Goal: Task Accomplishment & Management: Manage account settings

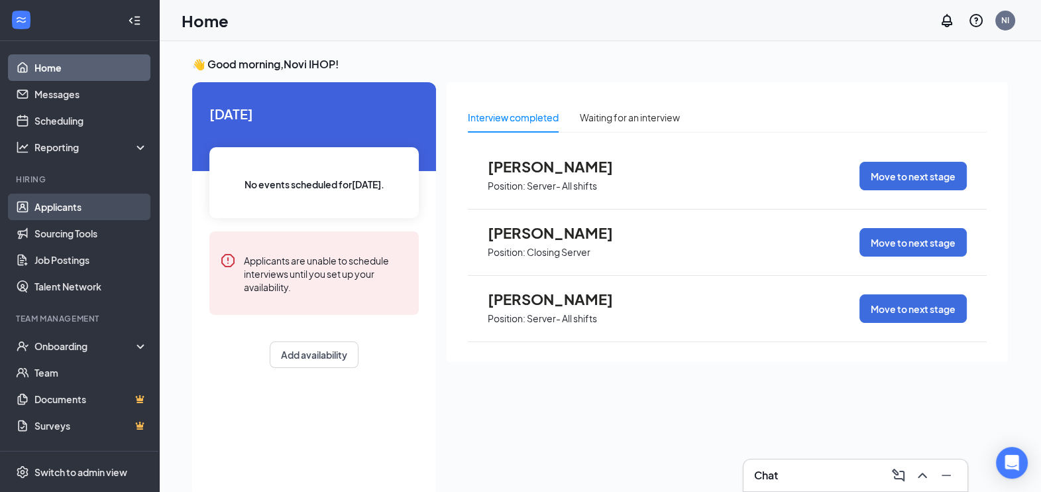
click at [66, 199] on link "Applicants" at bounding box center [90, 206] width 113 height 27
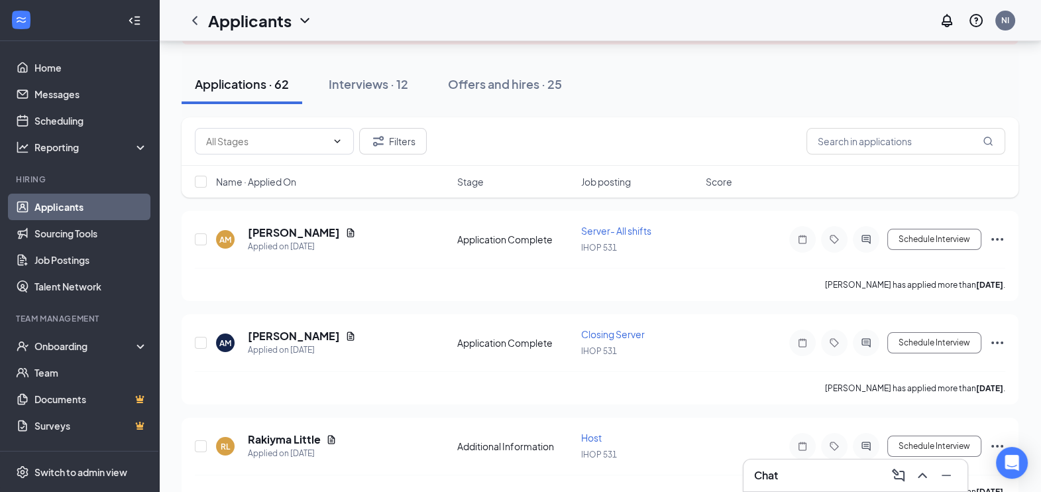
scroll to position [108, 0]
click at [347, 234] on icon "Document" at bounding box center [350, 233] width 7 height 9
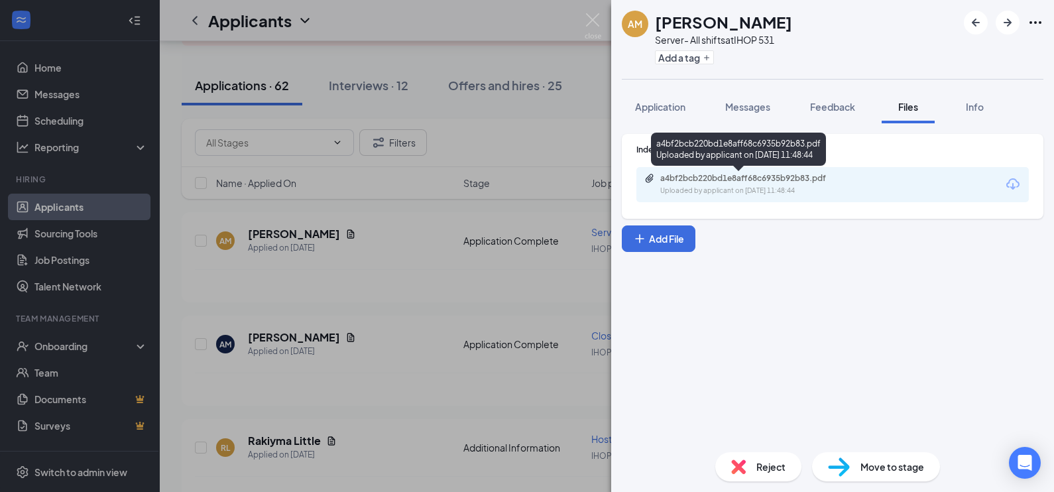
click at [667, 180] on div "a4bf2bcb220bd1e8aff68c6935b92b83.pdf" at bounding box center [753, 178] width 186 height 11
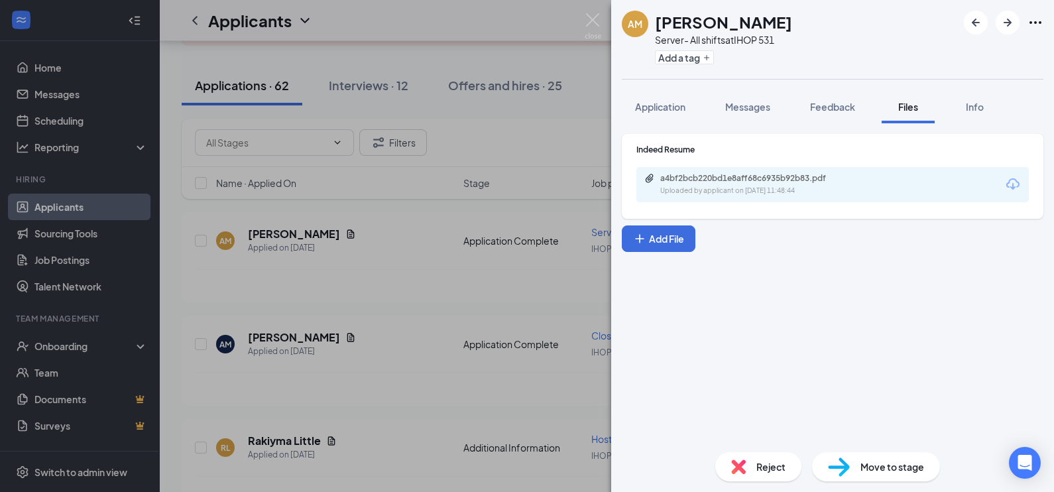
click at [593, 111] on div "AM [PERSON_NAME] Server- All shifts at IHOP 531 Add a tag Application Messages …" at bounding box center [527, 246] width 1054 height 492
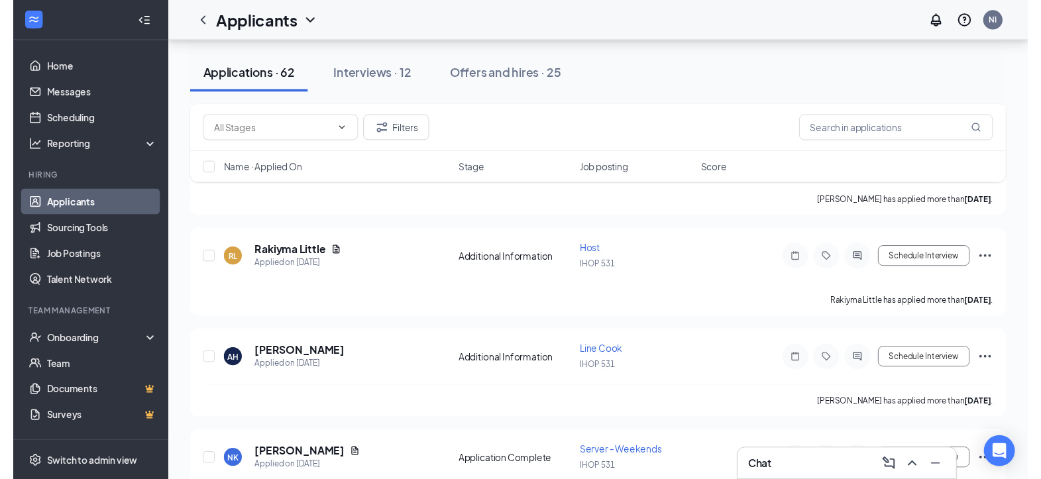
scroll to position [298, 0]
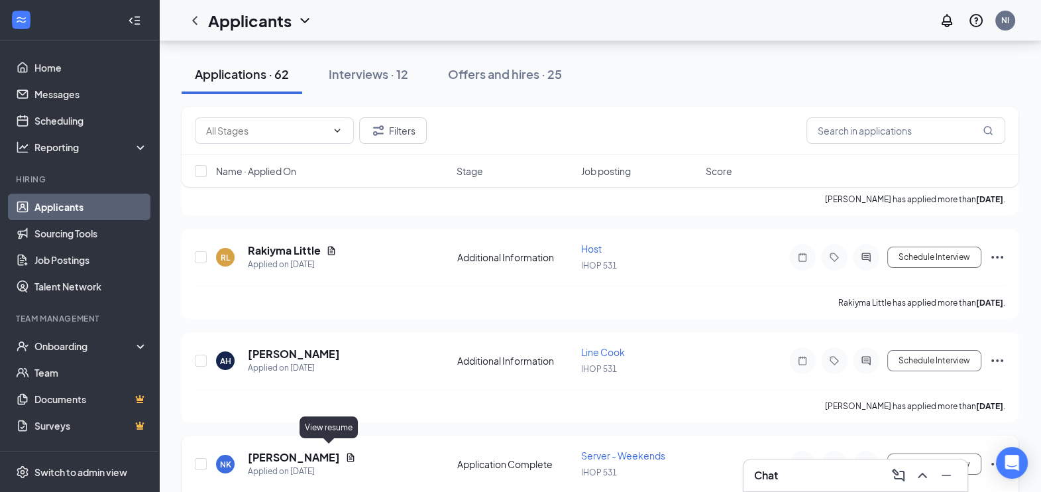
click at [345, 452] on icon "Document" at bounding box center [350, 457] width 11 height 11
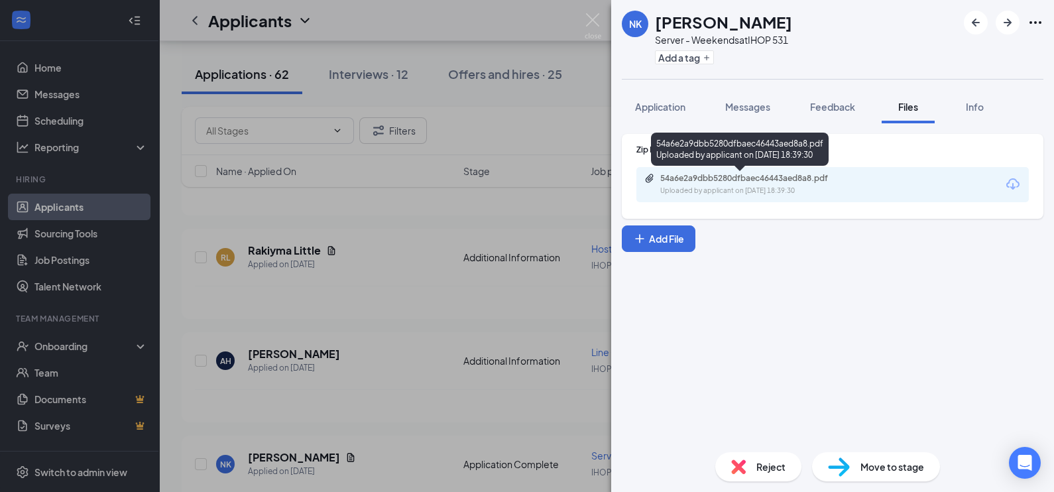
click at [669, 190] on div "Uploaded by applicant on [DATE] 18:39:30" at bounding box center [759, 191] width 199 height 11
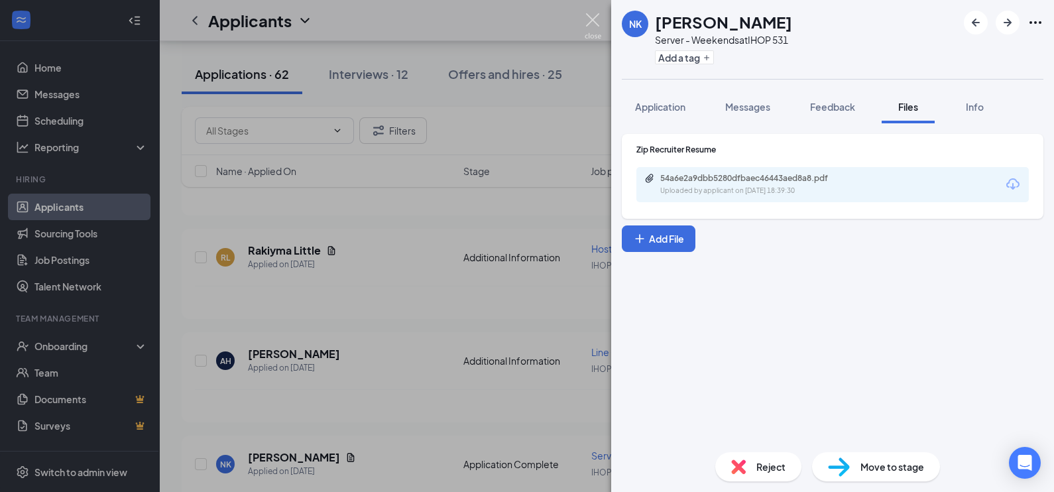
click at [594, 19] on img at bounding box center [592, 26] width 17 height 26
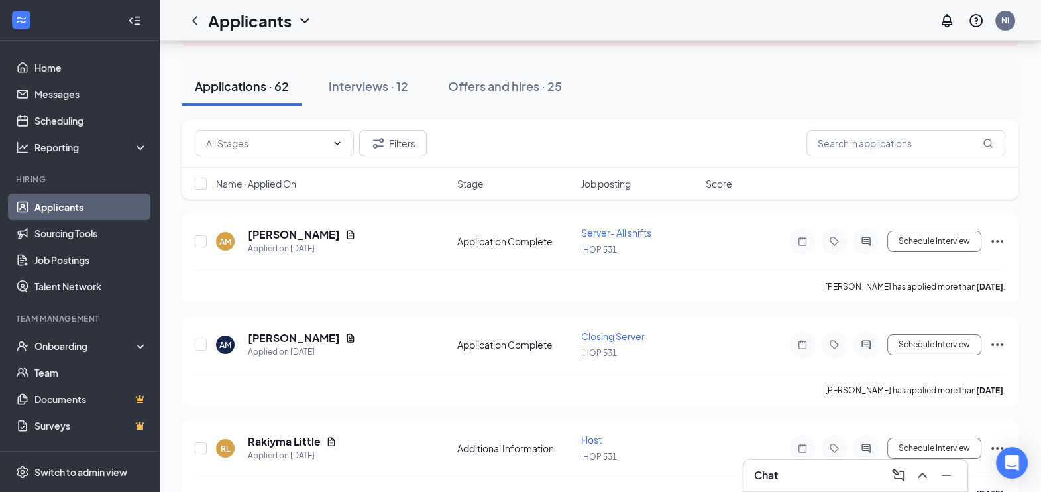
scroll to position [89, 0]
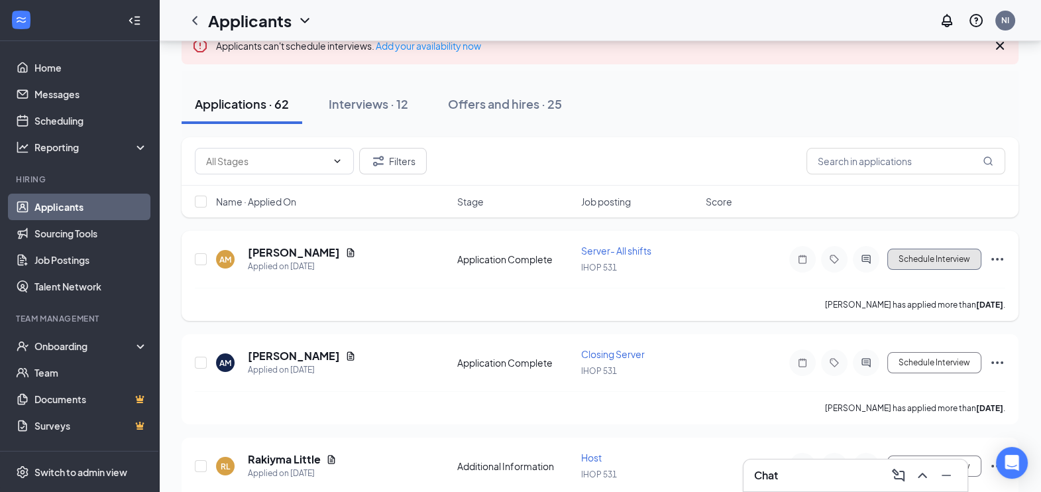
click at [926, 254] on button "Schedule Interview" at bounding box center [934, 258] width 94 height 21
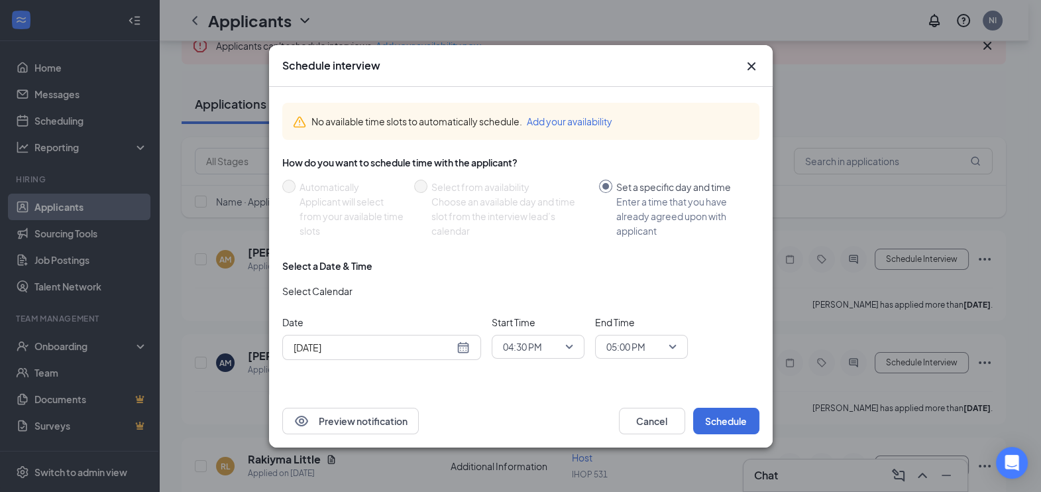
click at [462, 347] on div "[DATE]" at bounding box center [382, 347] width 176 height 15
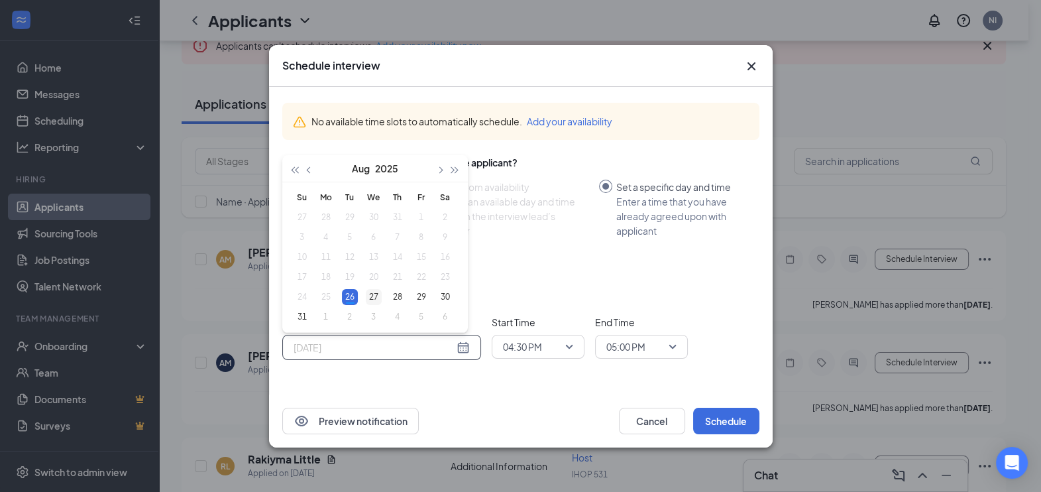
type input "[DATE]"
click at [374, 297] on div "27" at bounding box center [374, 297] width 16 height 16
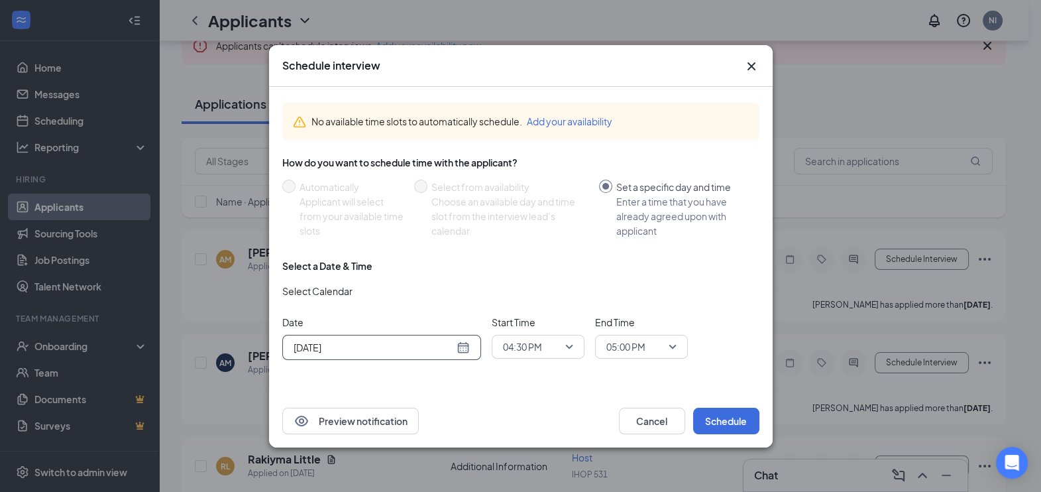
click at [567, 346] on span "04:30 PM" at bounding box center [538, 347] width 70 height 20
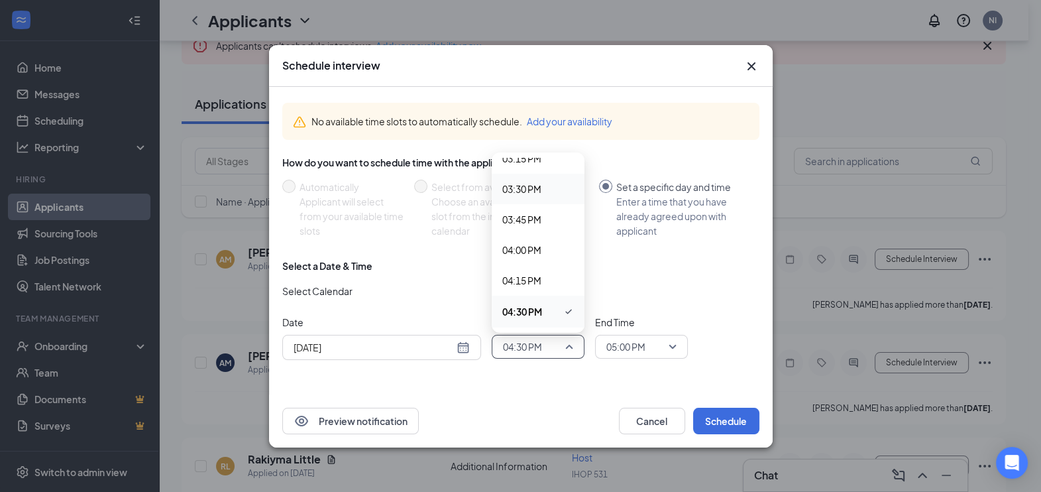
click at [549, 189] on span "03:30 PM" at bounding box center [538, 189] width 72 height 15
click at [669, 345] on span "05:00 PM" at bounding box center [641, 347] width 70 height 20
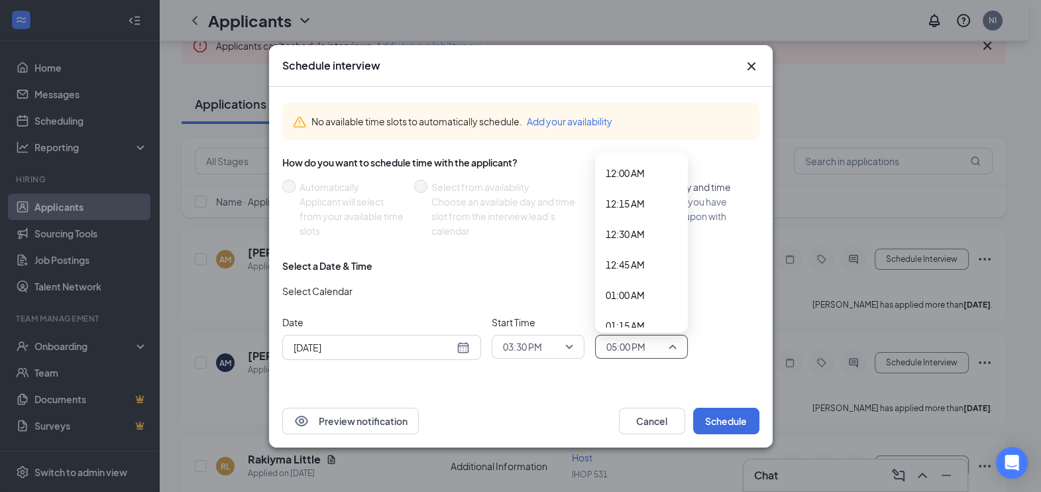
scroll to position [1935, 0]
click at [651, 185] on span "04:00 PM" at bounding box center [642, 189] width 72 height 15
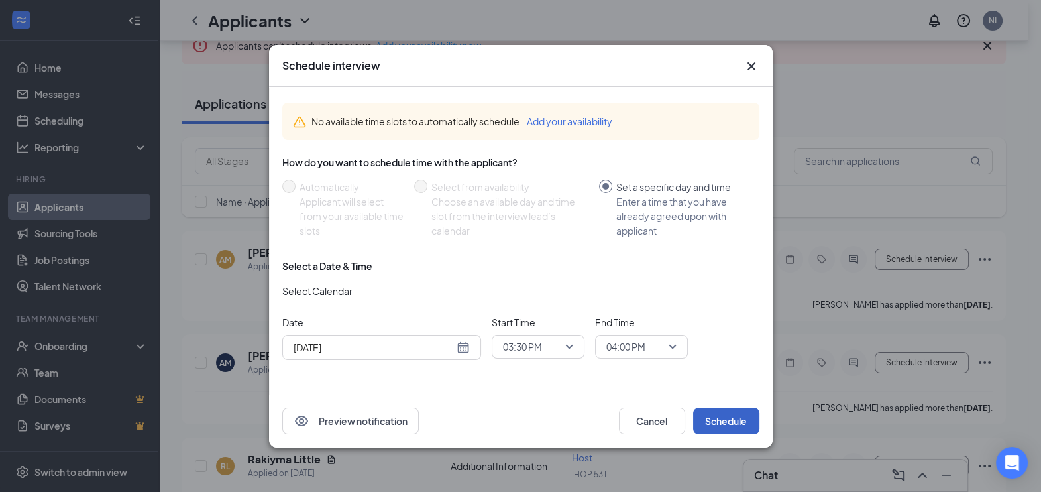
click at [732, 422] on button "Schedule" at bounding box center [726, 421] width 66 height 27
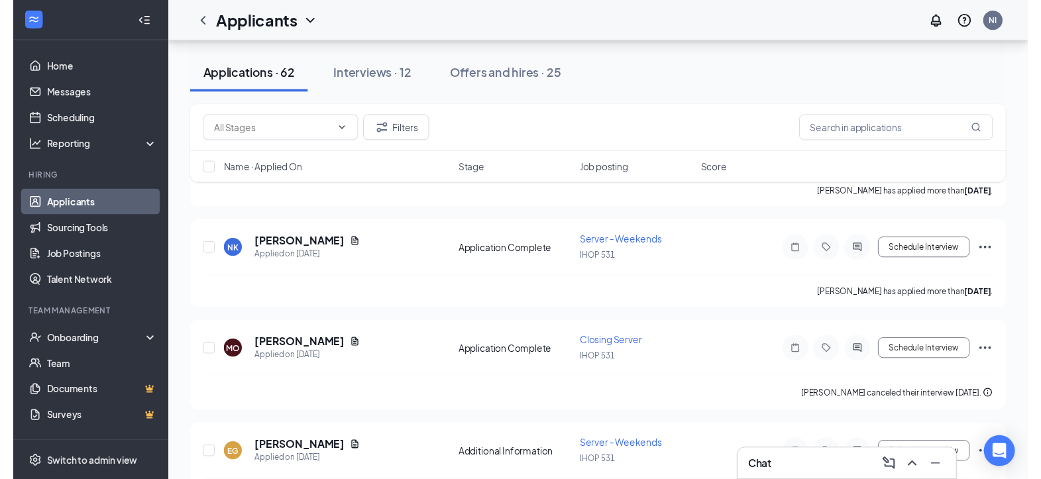
scroll to position [511, 0]
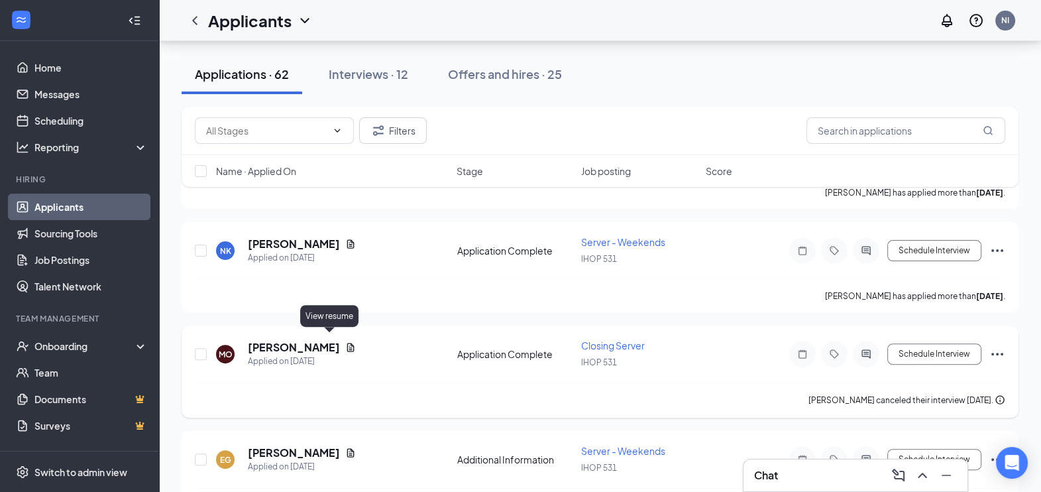
click at [347, 343] on icon "Document" at bounding box center [350, 347] width 7 height 9
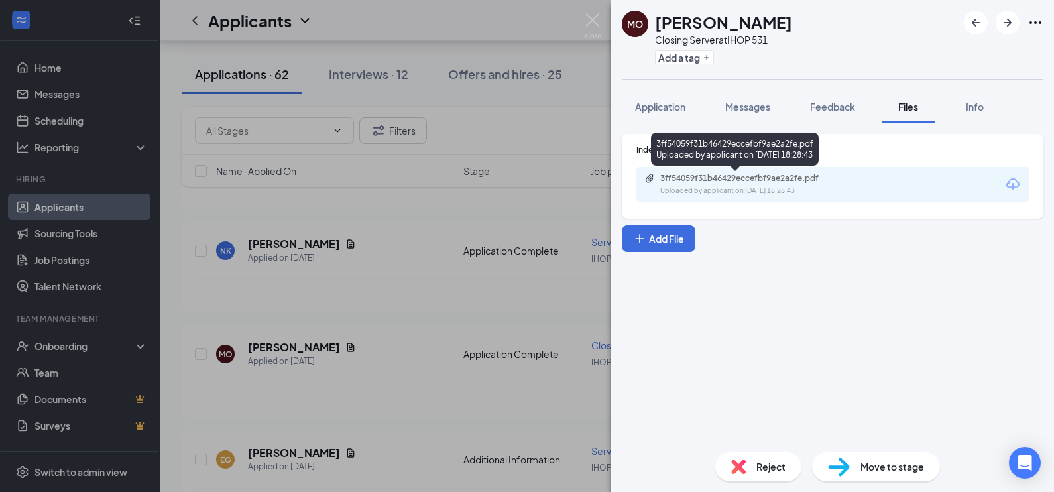
click at [684, 180] on div "3ff54059f31b46429eccefbf9ae2a2fe.pdf" at bounding box center [753, 178] width 186 height 11
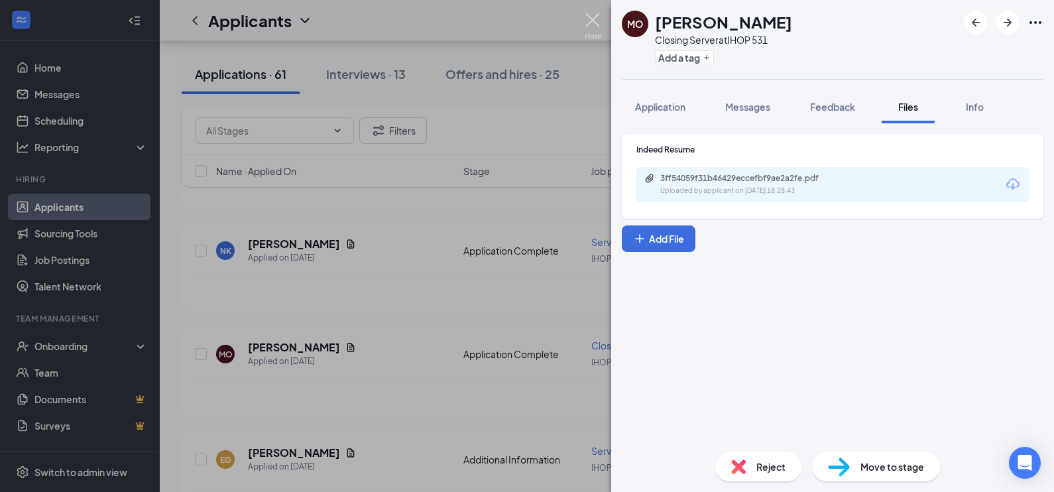
click at [592, 21] on img at bounding box center [592, 26] width 17 height 26
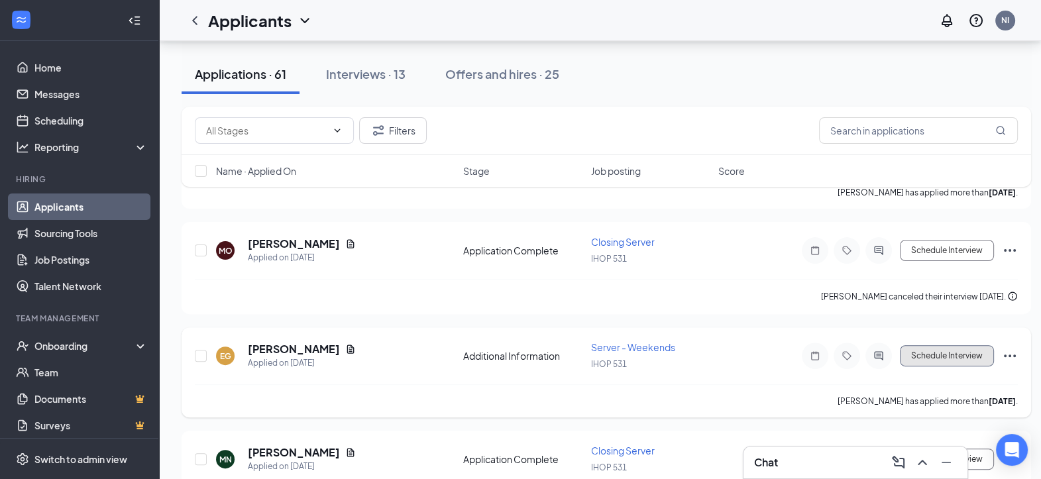
click at [975, 351] on button "Schedule Interview" at bounding box center [947, 355] width 94 height 21
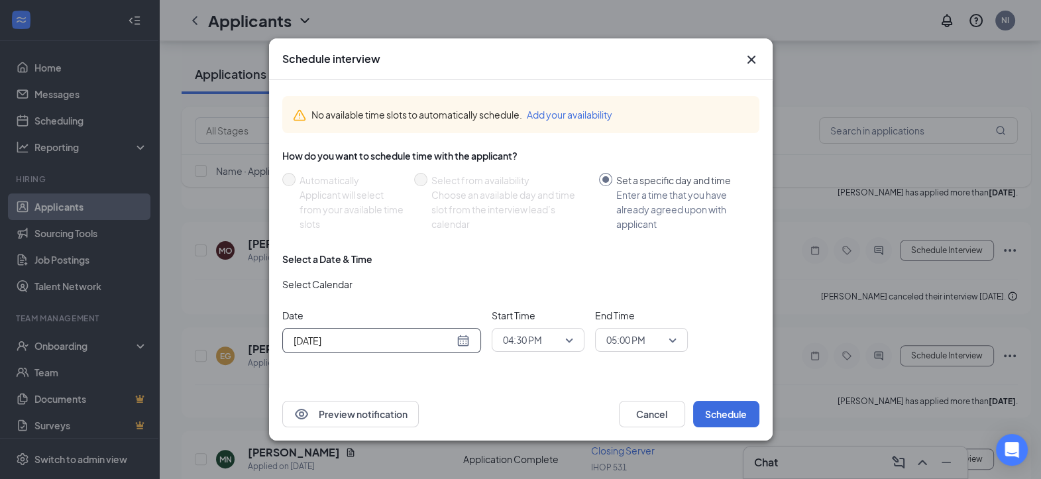
click at [461, 341] on div "[DATE]" at bounding box center [382, 340] width 176 height 15
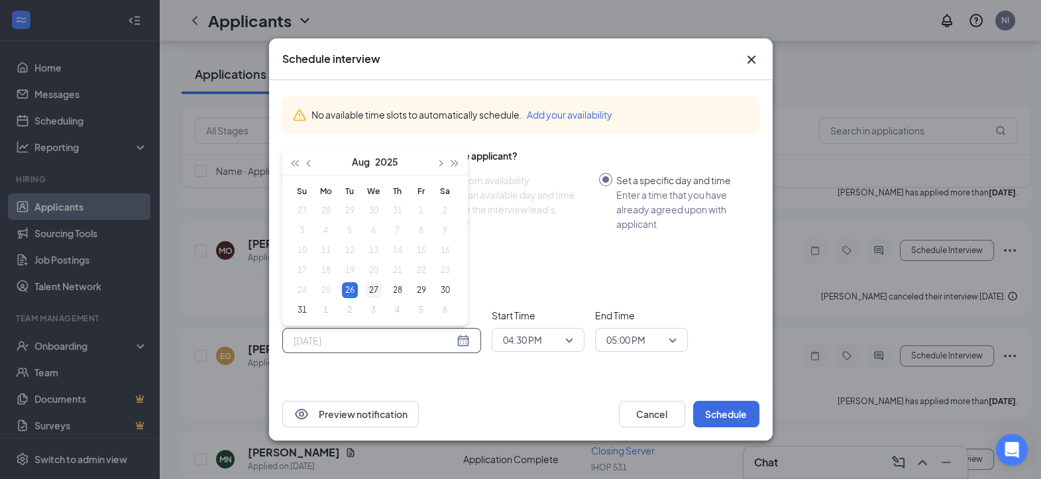
type input "[DATE]"
click at [373, 292] on div "27" at bounding box center [374, 290] width 16 height 16
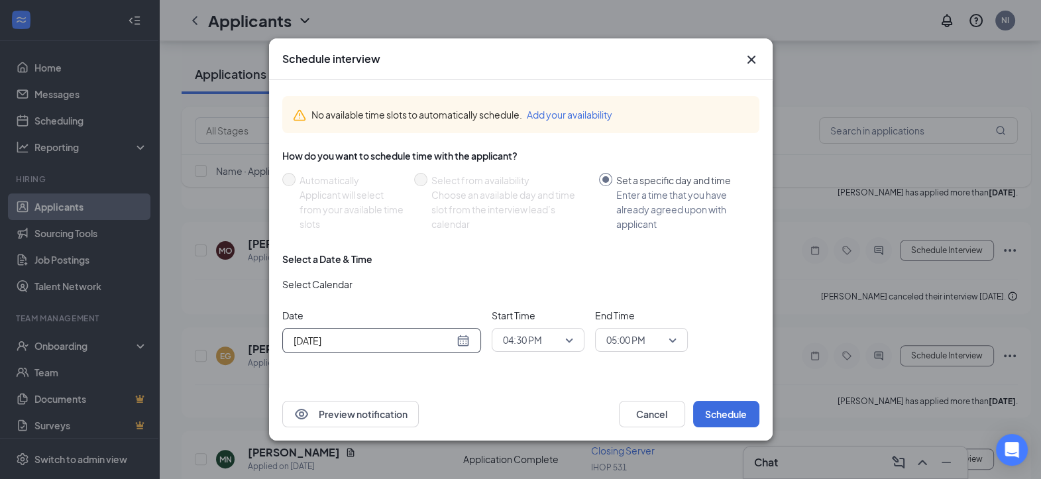
click at [574, 338] on div "04:30 PM" at bounding box center [538, 340] width 93 height 24
click at [547, 181] on span "03:30 PM" at bounding box center [538, 182] width 72 height 15
click at [669, 349] on span "05:00 PM" at bounding box center [641, 340] width 70 height 20
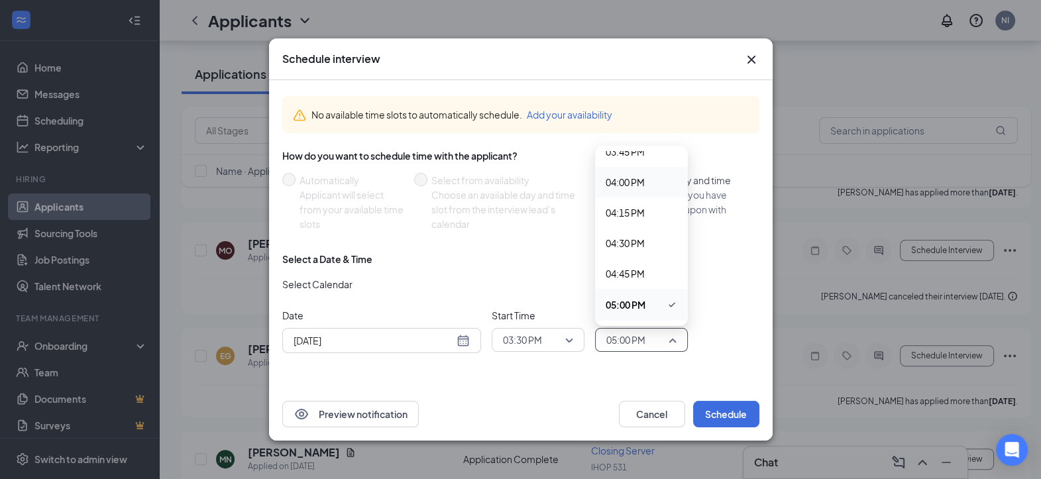
click at [649, 189] on span "04:00 PM" at bounding box center [642, 182] width 72 height 15
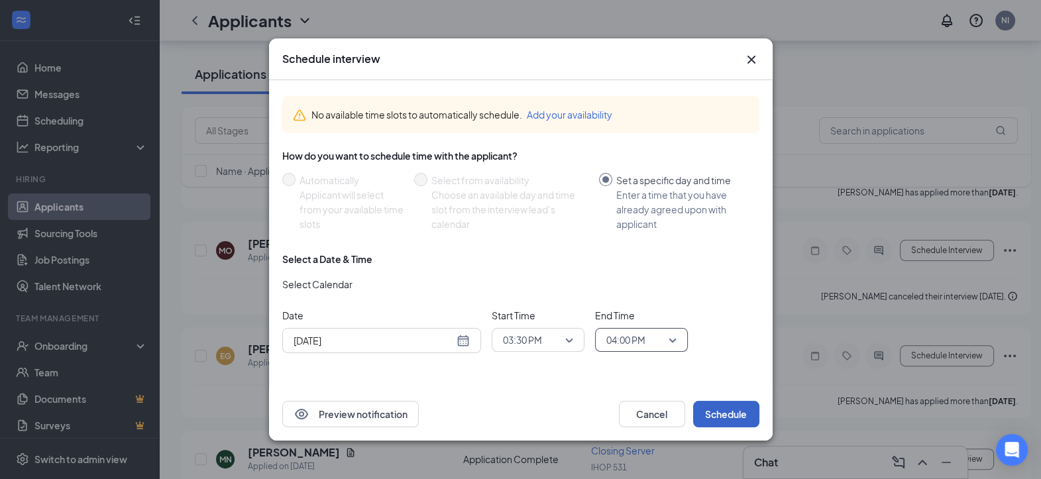
click at [731, 409] on button "Schedule" at bounding box center [726, 414] width 66 height 27
click at [719, 419] on button "Schedule" at bounding box center [726, 414] width 66 height 27
click at [751, 58] on icon "Cross" at bounding box center [751, 60] width 16 height 16
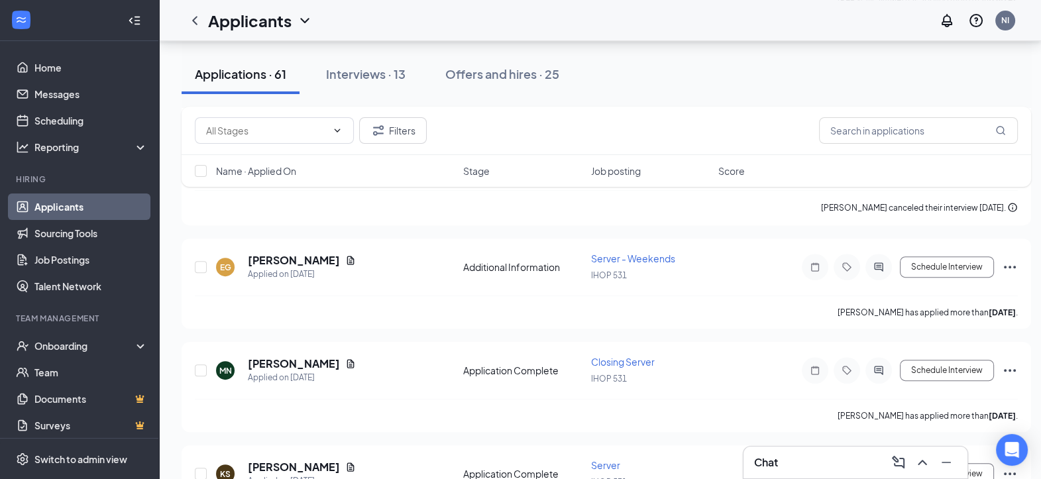
scroll to position [603, 0]
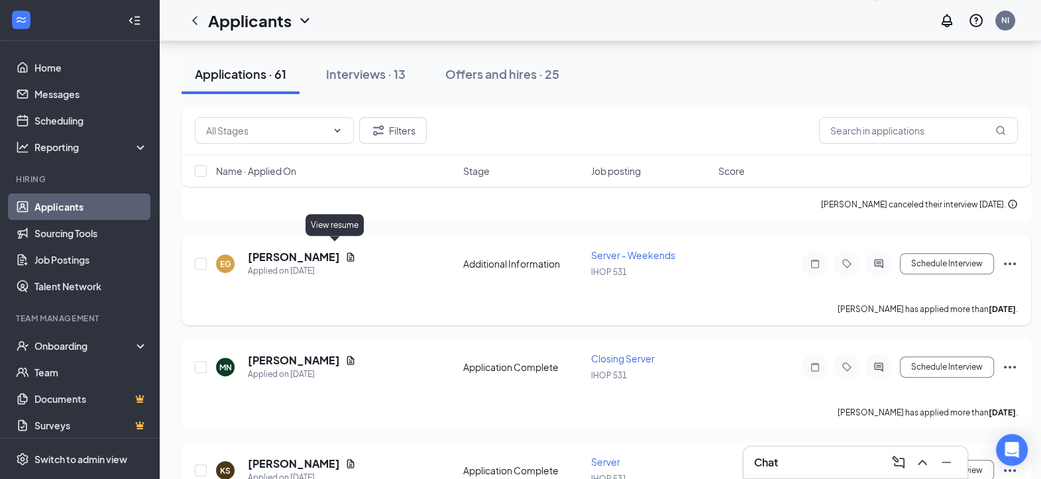
click at [345, 252] on icon "Document" at bounding box center [350, 257] width 11 height 11
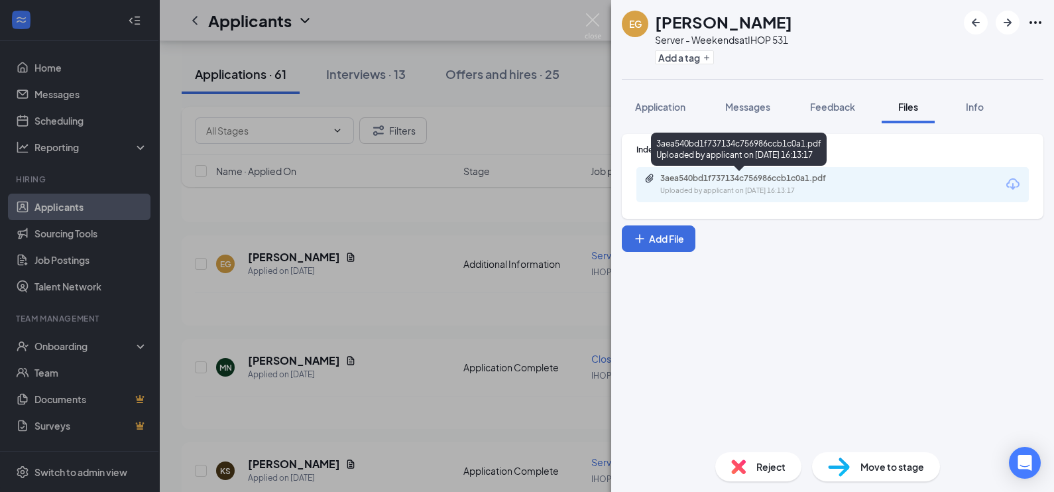
click at [684, 186] on div "Uploaded by applicant on [DATE] 16:13:17" at bounding box center [759, 191] width 199 height 11
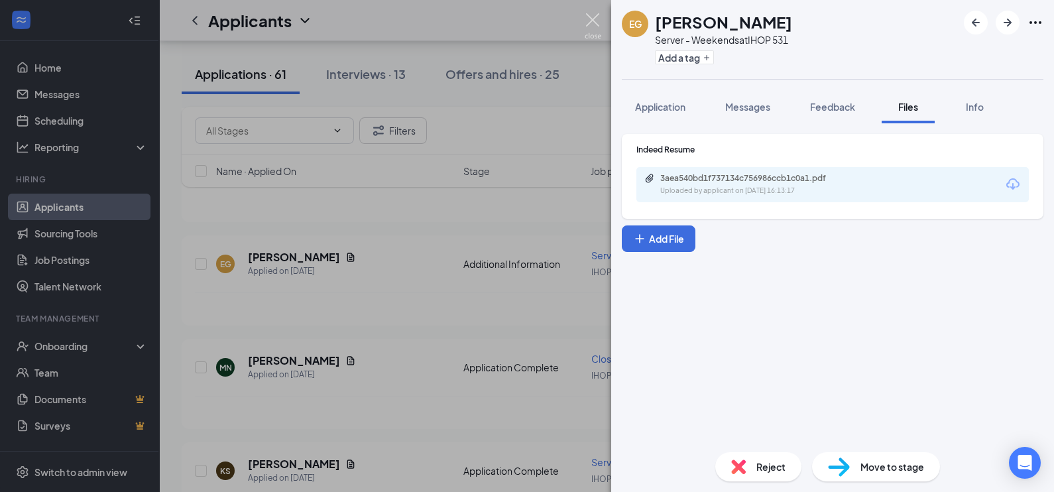
click at [595, 15] on img at bounding box center [592, 26] width 17 height 26
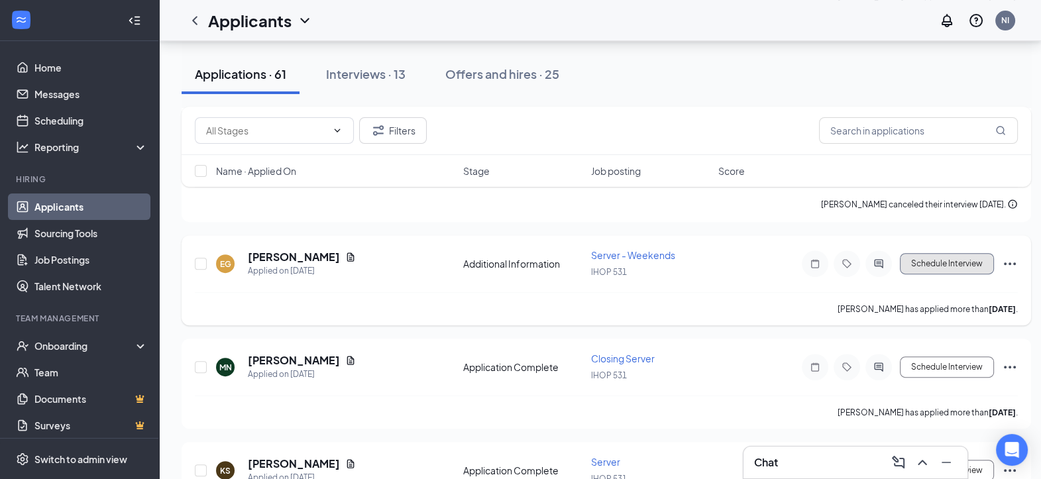
click at [963, 253] on button "Schedule Interview" at bounding box center [947, 263] width 94 height 21
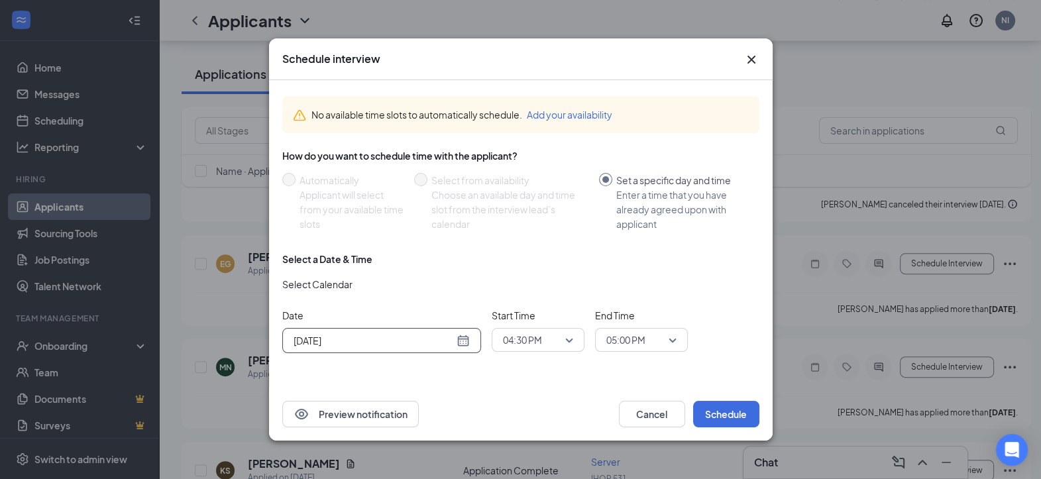
click at [464, 339] on div "[DATE]" at bounding box center [382, 340] width 176 height 15
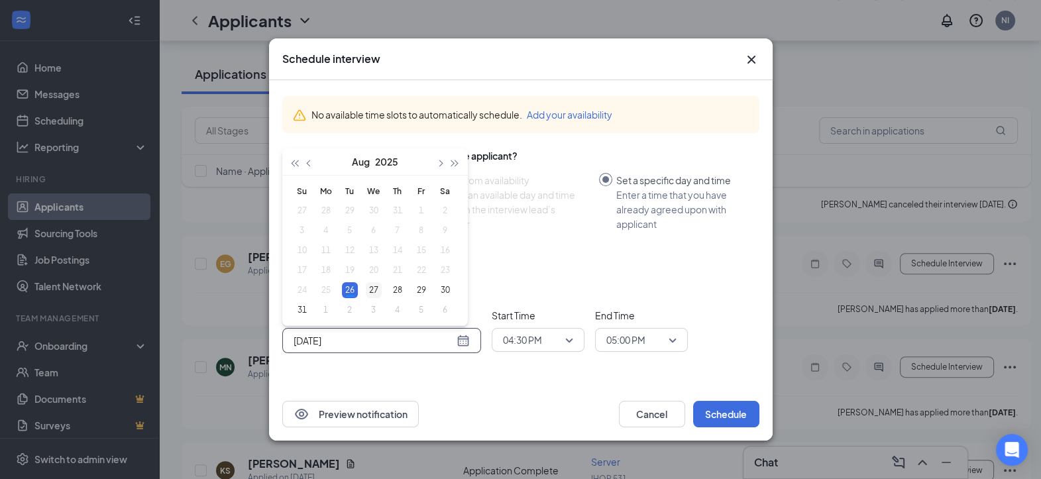
type input "[DATE]"
click at [370, 284] on div "27" at bounding box center [374, 290] width 16 height 16
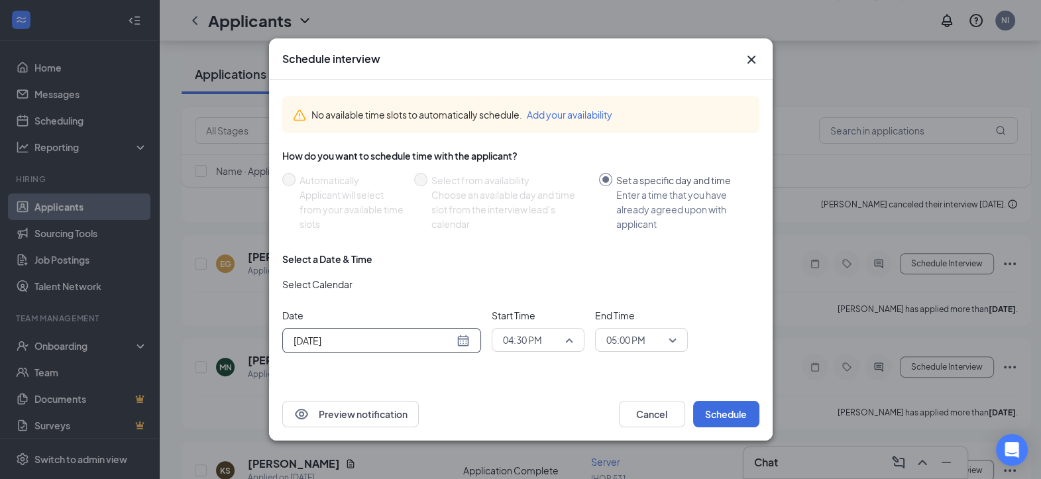
click at [572, 337] on span "04:30 PM" at bounding box center [538, 340] width 70 height 20
click at [553, 162] on span "10:30 AM" at bounding box center [538, 169] width 72 height 15
click at [677, 335] on div "05:00 PM" at bounding box center [641, 340] width 93 height 24
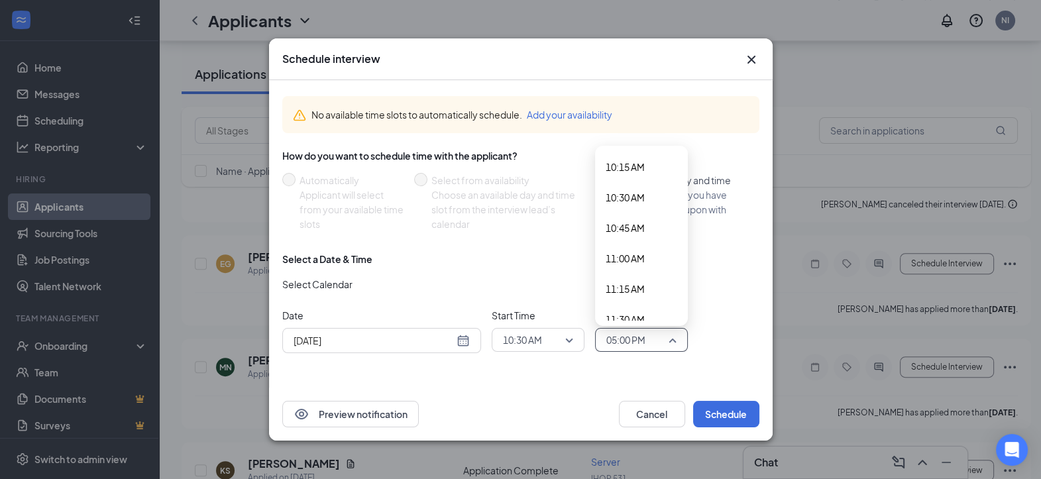
scroll to position [1238, 0]
click at [643, 240] on span "10:45 AM" at bounding box center [625, 238] width 39 height 15
click at [677, 341] on div "10:45 AM" at bounding box center [641, 340] width 93 height 24
click at [656, 264] on span "11:00 AM" at bounding box center [642, 270] width 72 height 15
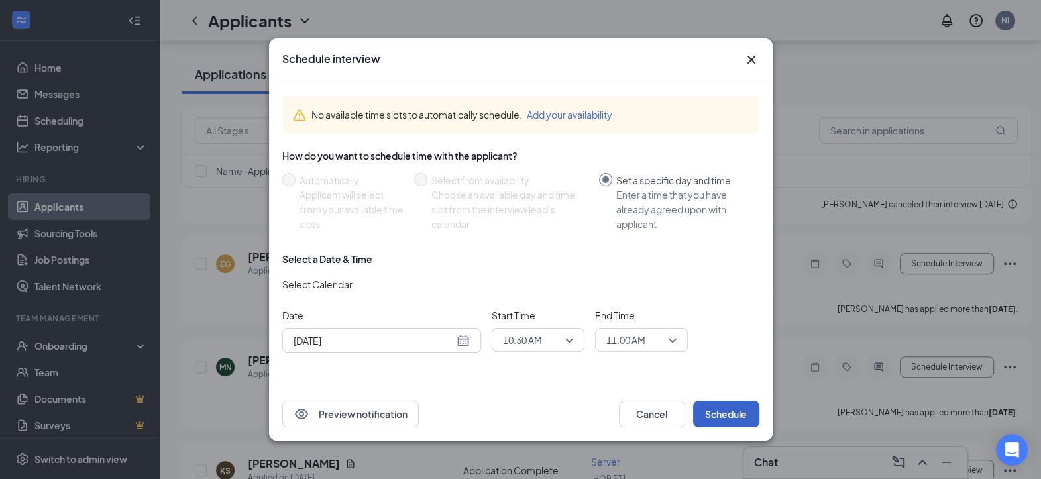
click at [726, 411] on button "Schedule" at bounding box center [726, 414] width 66 height 27
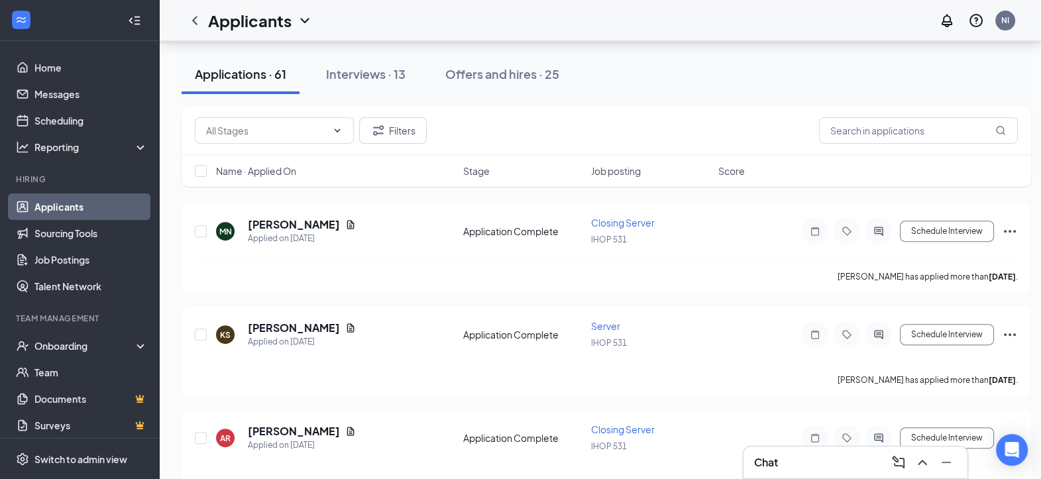
scroll to position [736, 0]
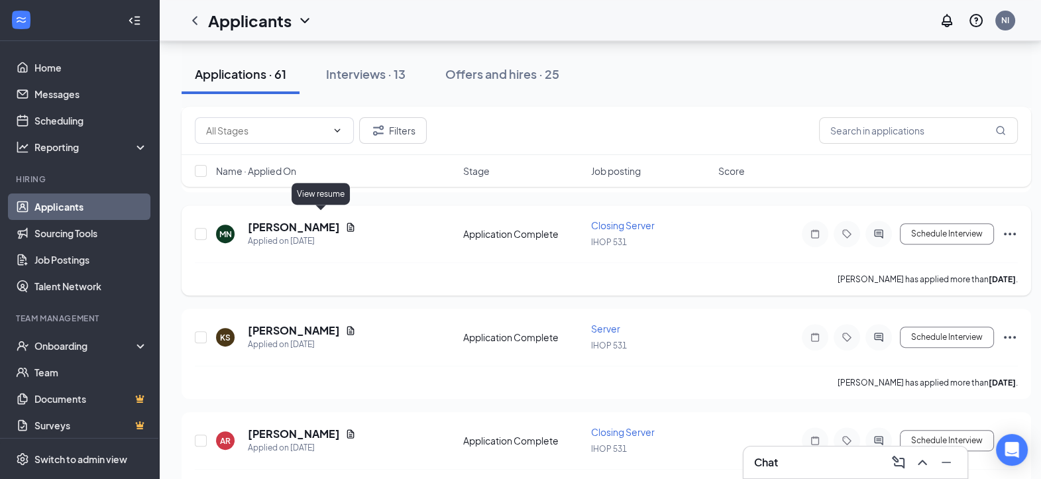
click at [345, 222] on icon "Document" at bounding box center [350, 227] width 11 height 11
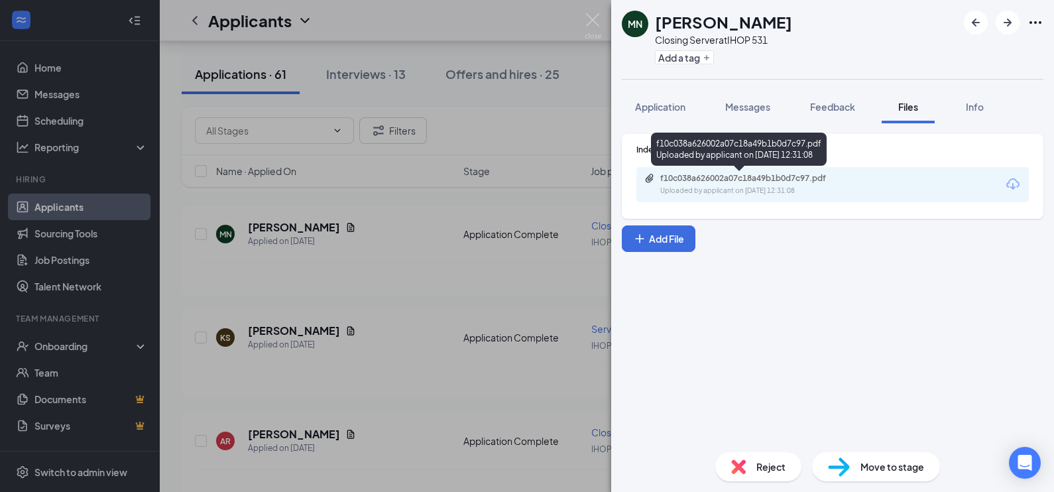
click at [689, 186] on div "Uploaded by applicant on [DATE] 12:31:08" at bounding box center [759, 191] width 199 height 11
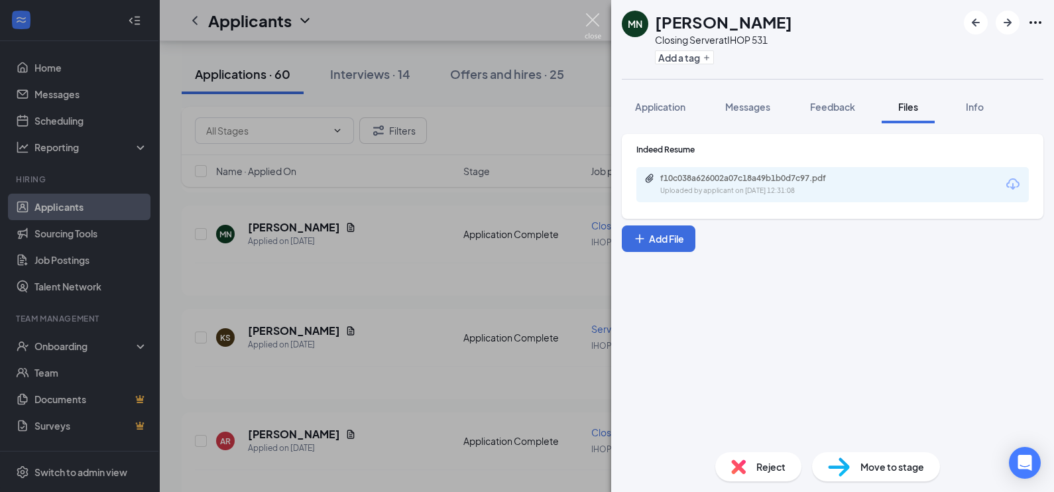
click at [595, 14] on img at bounding box center [592, 26] width 17 height 26
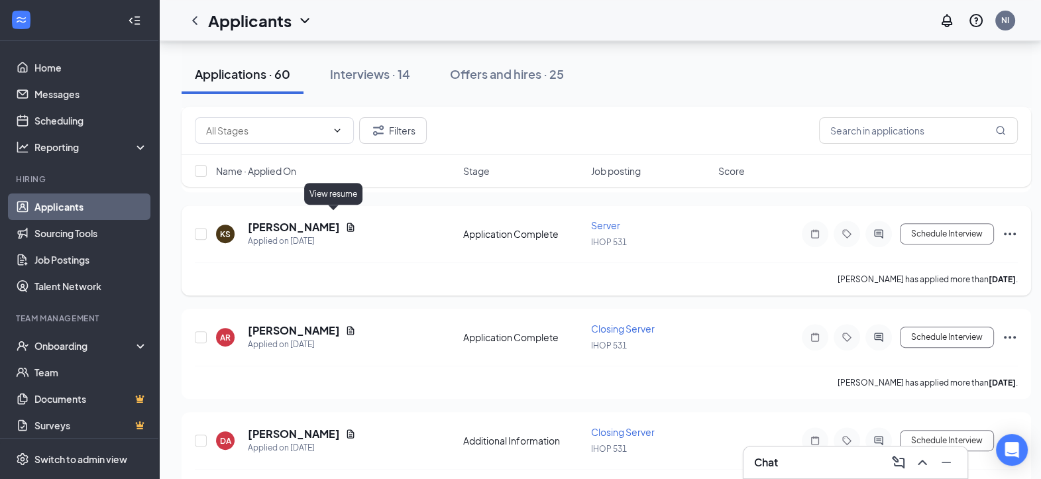
click at [345, 222] on icon "Document" at bounding box center [350, 227] width 11 height 11
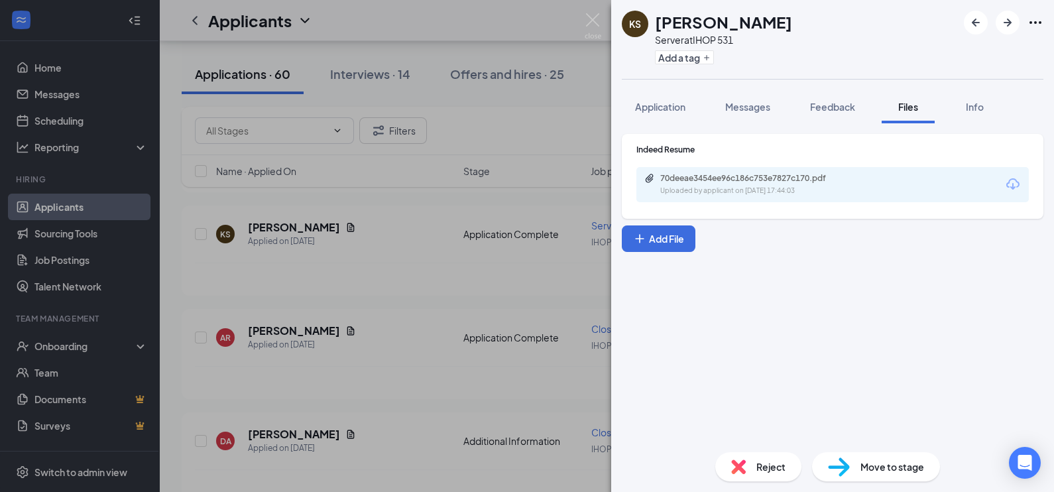
click at [680, 197] on div "70deeae3454ee96c186c753e7827c170.pdf Uploaded by applicant on [DATE] 17:44:03" at bounding box center [832, 184] width 392 height 35
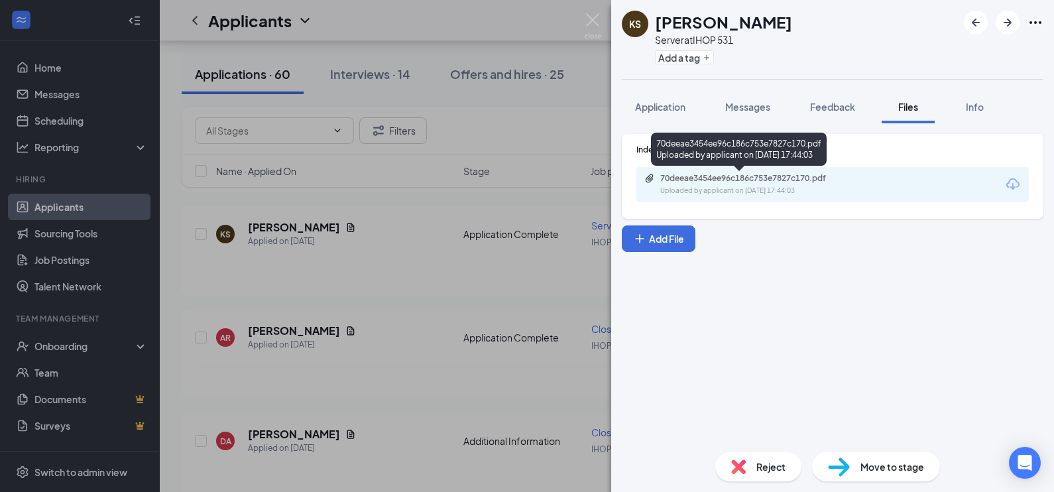
click at [704, 191] on div "Uploaded by applicant on [DATE] 17:44:03" at bounding box center [759, 191] width 199 height 11
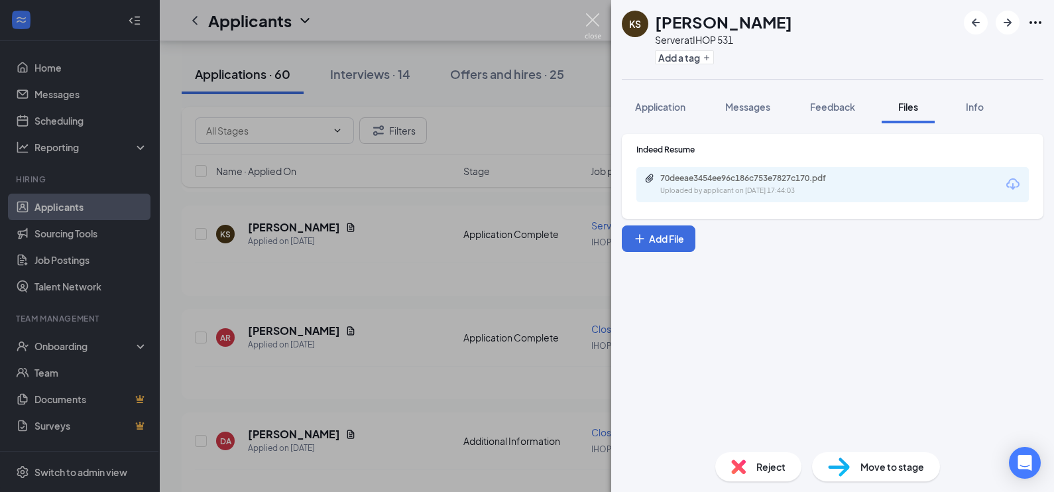
click at [594, 18] on img at bounding box center [592, 26] width 17 height 26
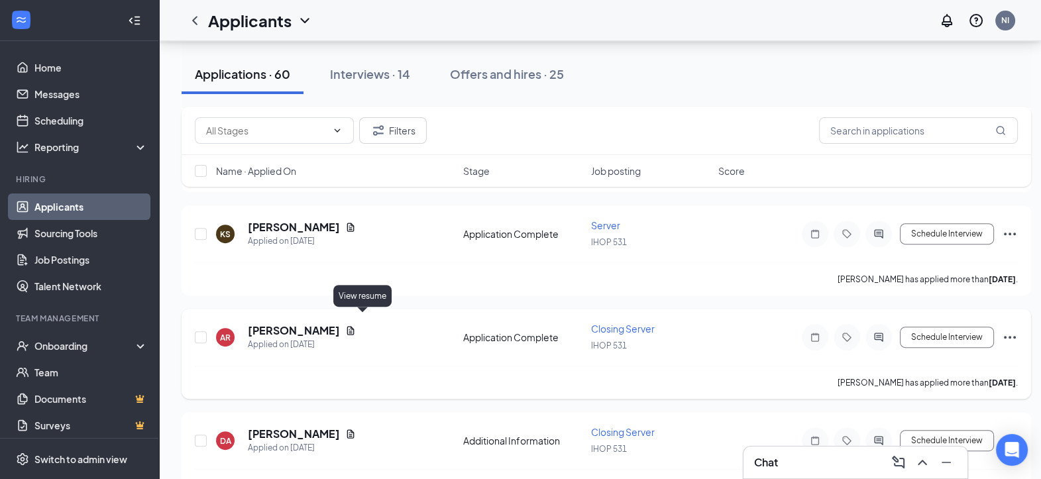
click at [356, 325] on icon "Document" at bounding box center [350, 330] width 11 height 11
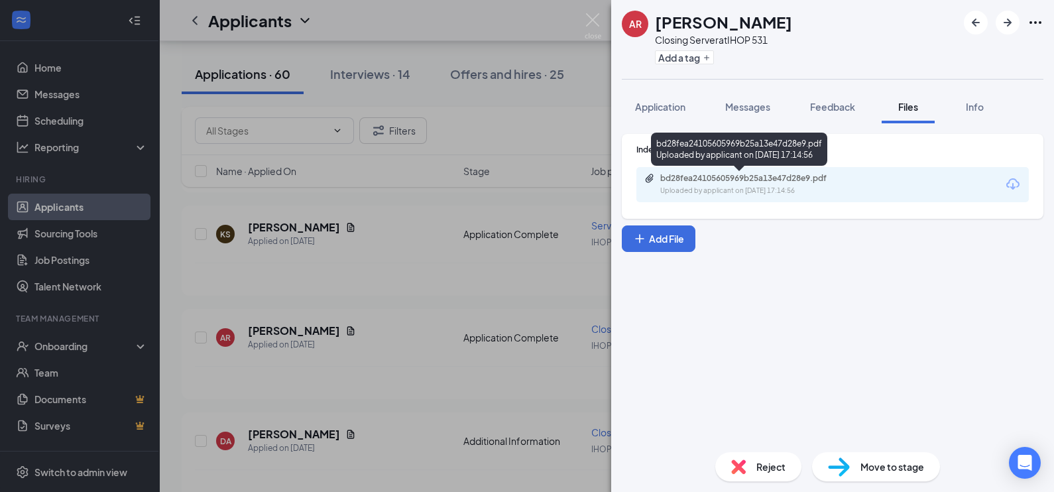
click at [804, 186] on div "Uploaded by applicant on [DATE] 17:14:56" at bounding box center [759, 191] width 199 height 11
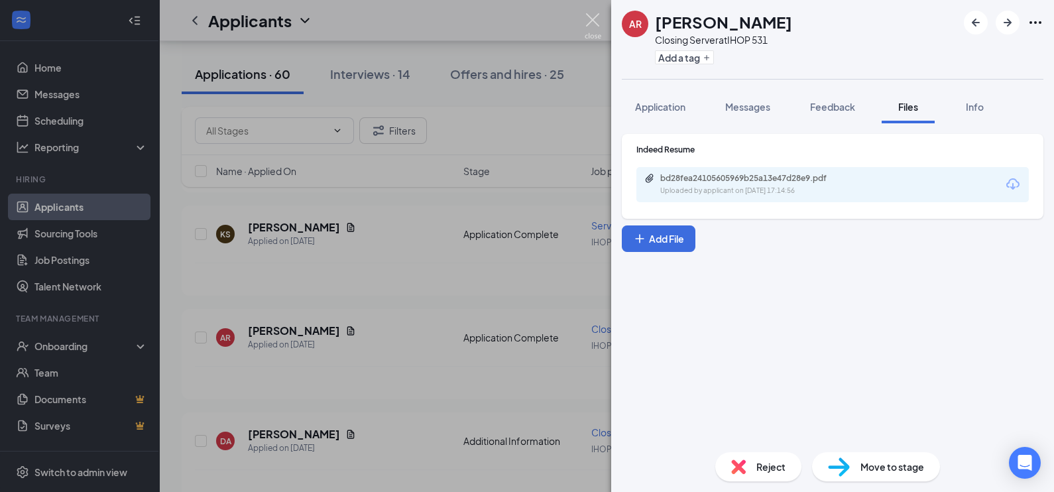
click at [592, 14] on img at bounding box center [592, 26] width 17 height 26
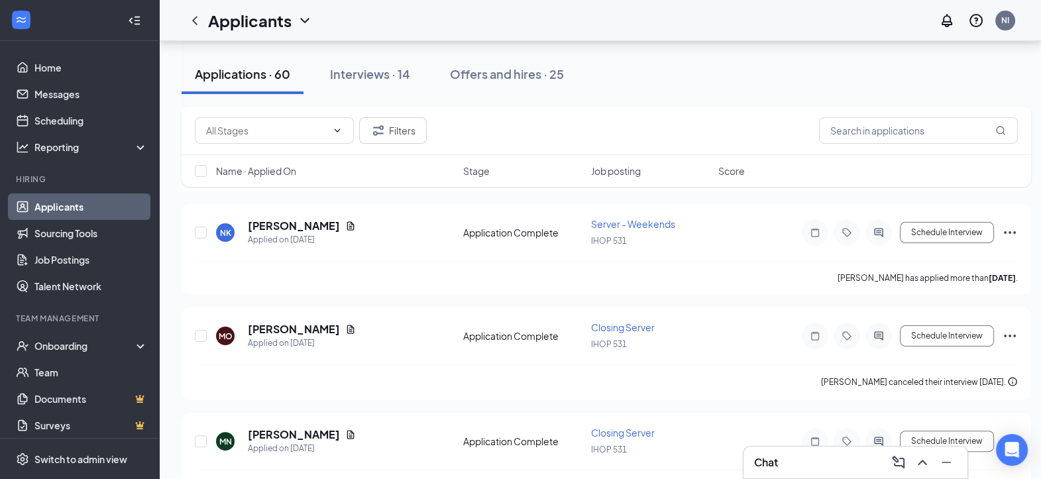
scroll to position [423, 0]
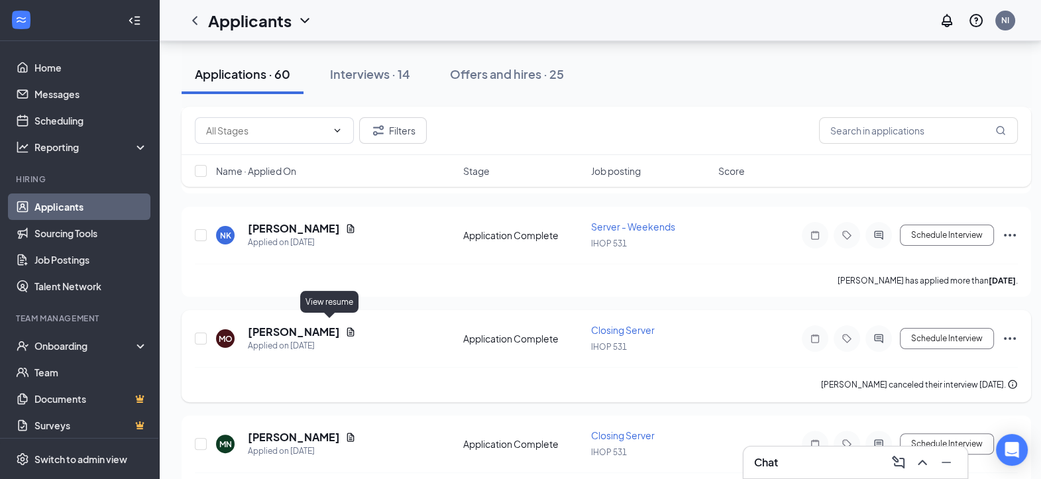
click at [345, 327] on icon "Document" at bounding box center [350, 332] width 11 height 11
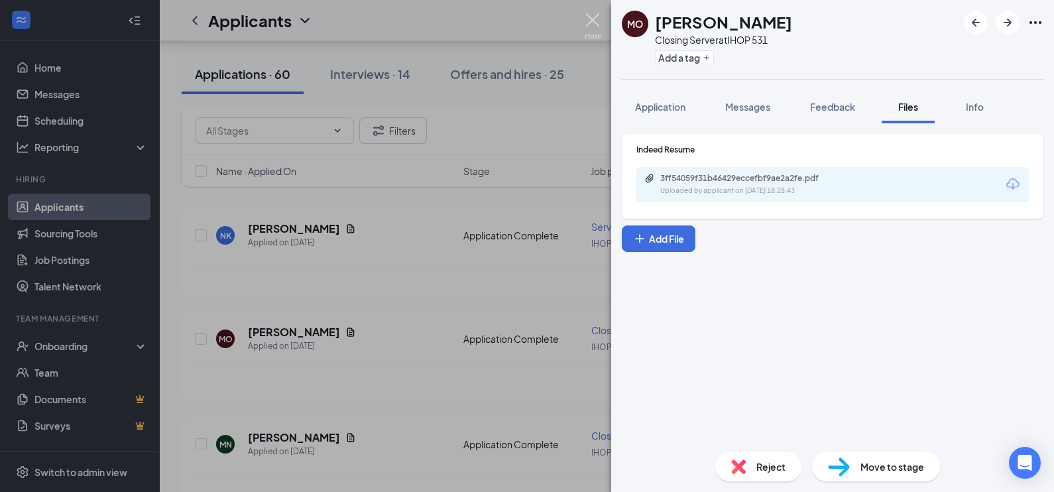
click at [595, 20] on img at bounding box center [592, 26] width 17 height 26
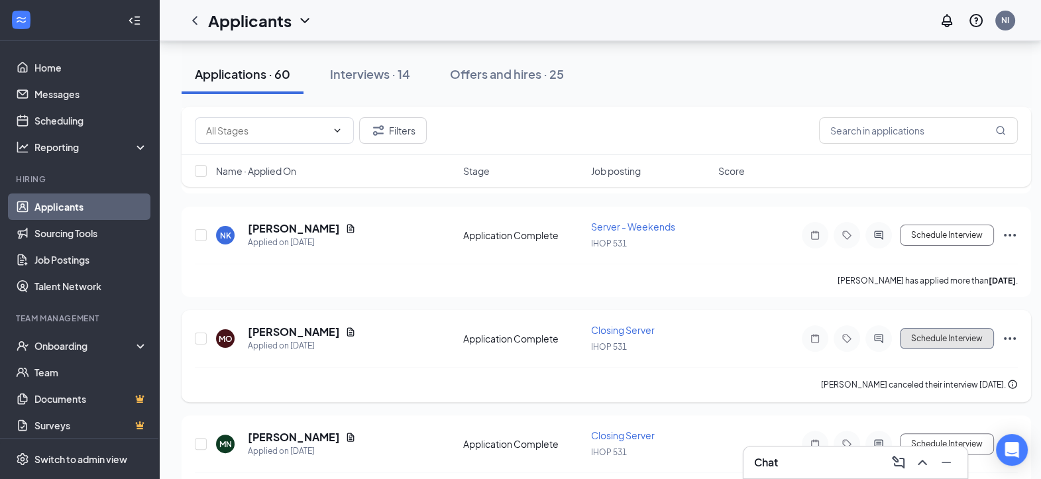
click at [912, 328] on button "Schedule Interview" at bounding box center [947, 338] width 94 height 21
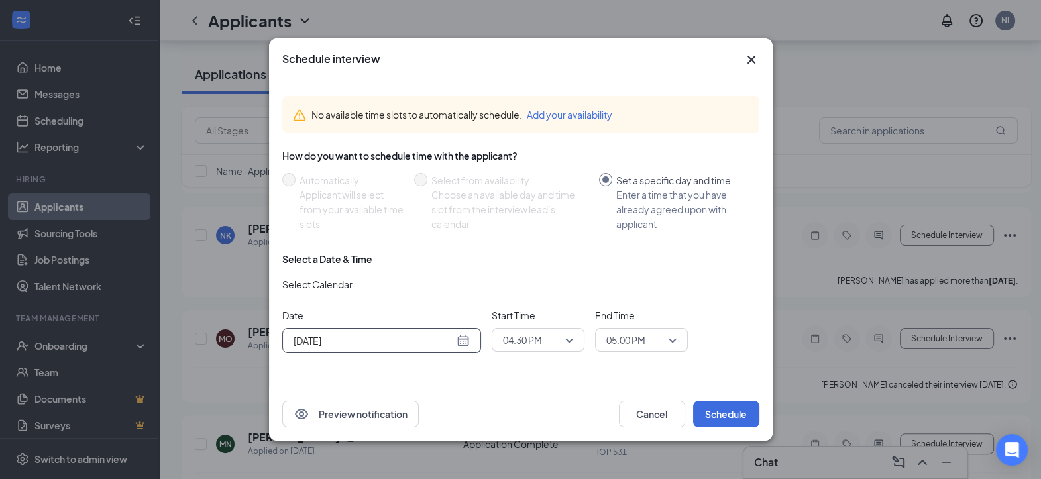
click at [462, 338] on div "[DATE]" at bounding box center [382, 340] width 176 height 15
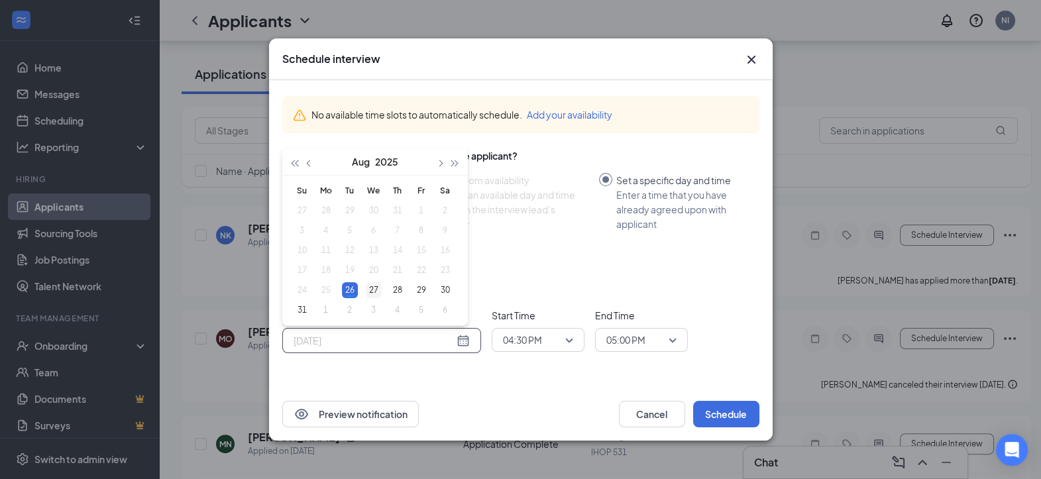
type input "[DATE]"
click at [377, 288] on div "27" at bounding box center [374, 290] width 16 height 16
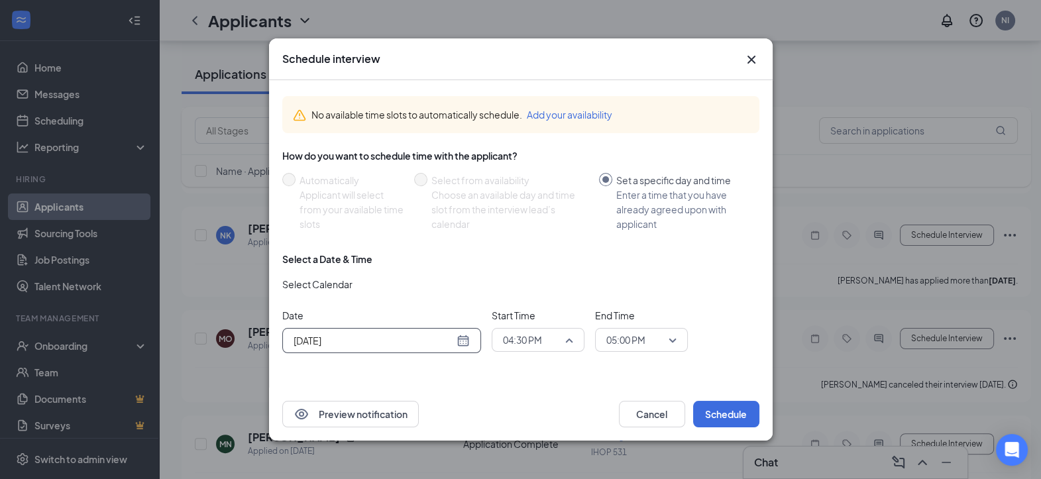
click at [558, 338] on span "04:30 PM" at bounding box center [532, 340] width 58 height 20
click at [533, 211] on span "03:45 PM" at bounding box center [521, 212] width 39 height 15
click at [669, 339] on span "05:00 PM" at bounding box center [641, 340] width 70 height 20
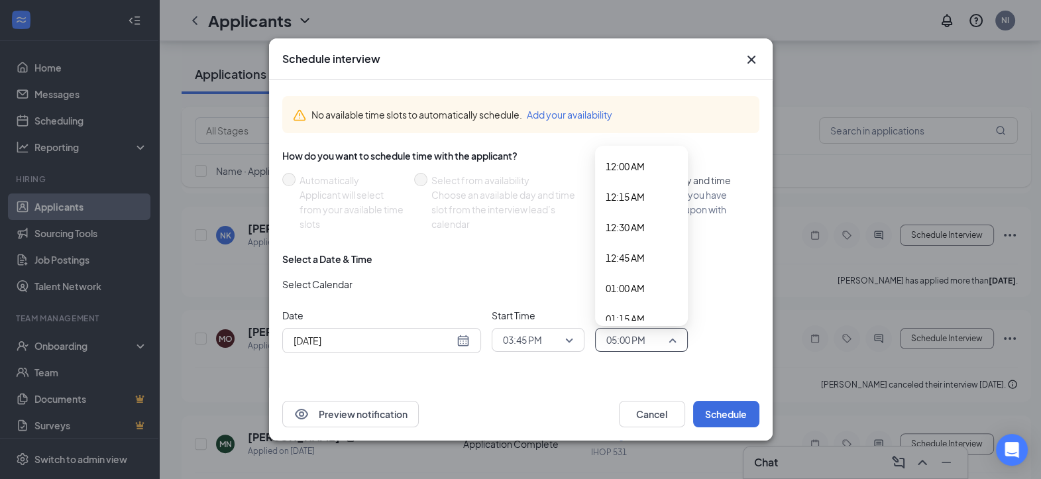
scroll to position [1935, 0]
click at [640, 180] on span "04:00 PM" at bounding box center [625, 182] width 39 height 15
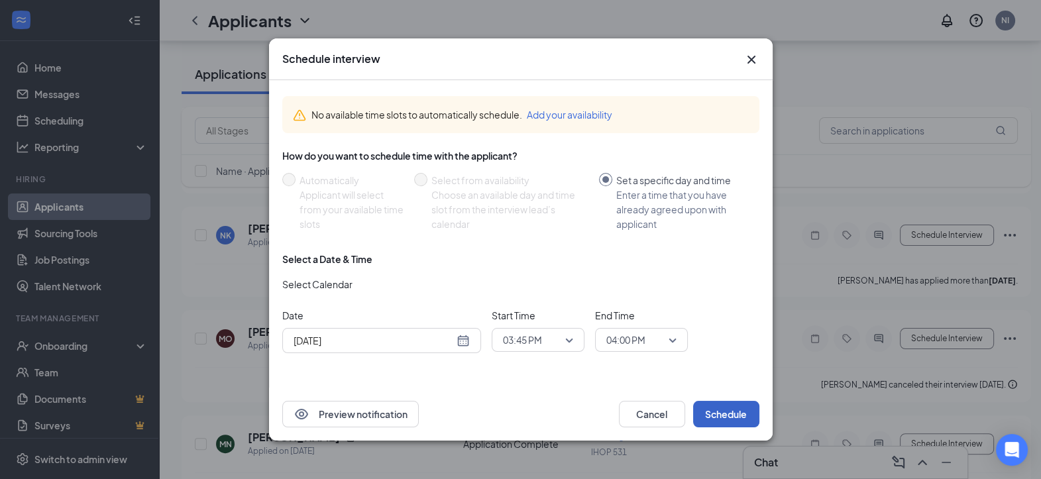
click at [714, 410] on button "Schedule" at bounding box center [726, 414] width 66 height 27
click at [570, 338] on span "03:45 PM" at bounding box center [538, 340] width 70 height 20
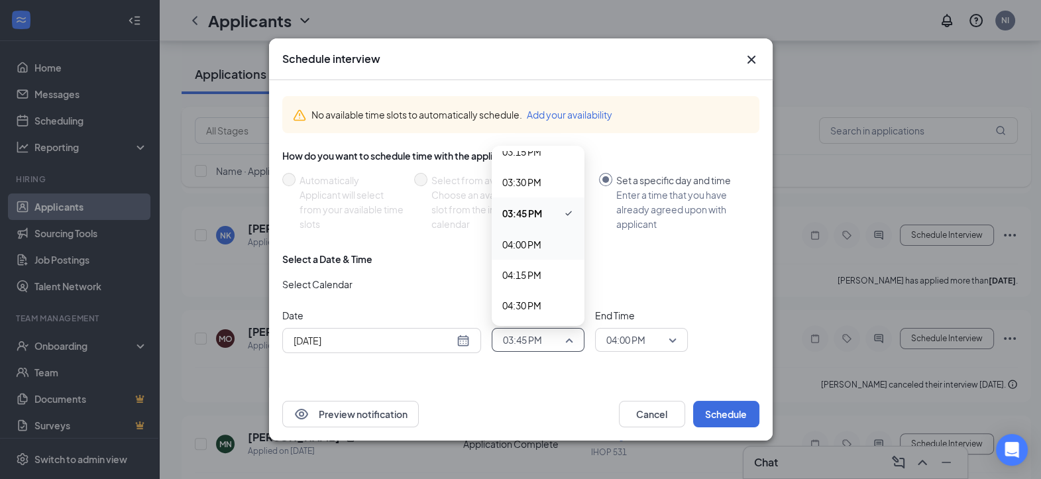
click at [534, 243] on span "04:00 PM" at bounding box center [521, 244] width 39 height 15
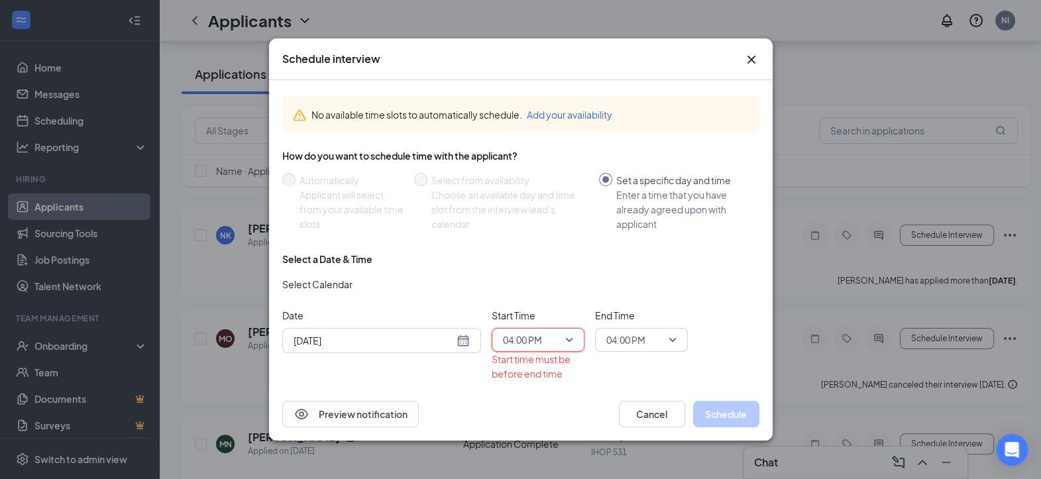
click at [673, 334] on span "04:00 PM" at bounding box center [641, 340] width 70 height 20
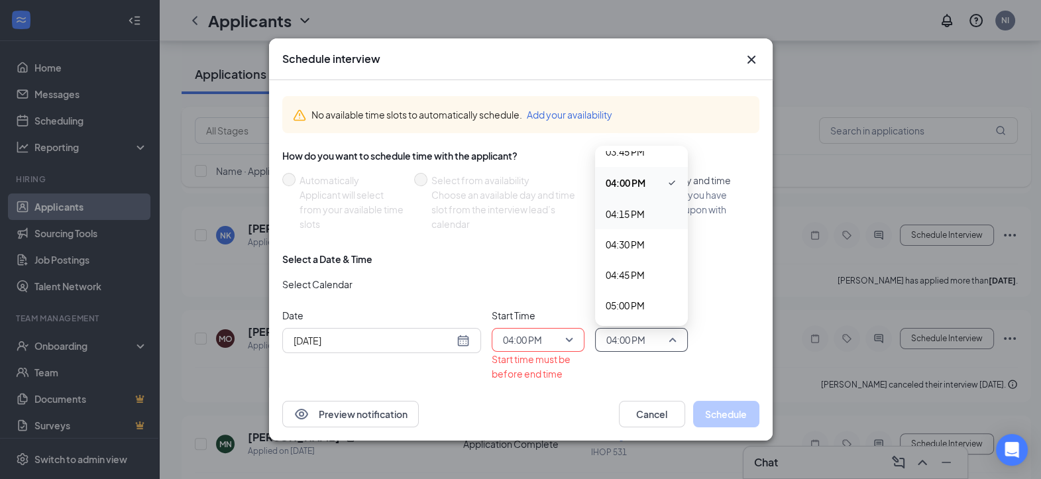
click at [638, 207] on span "04:15 PM" at bounding box center [625, 214] width 39 height 15
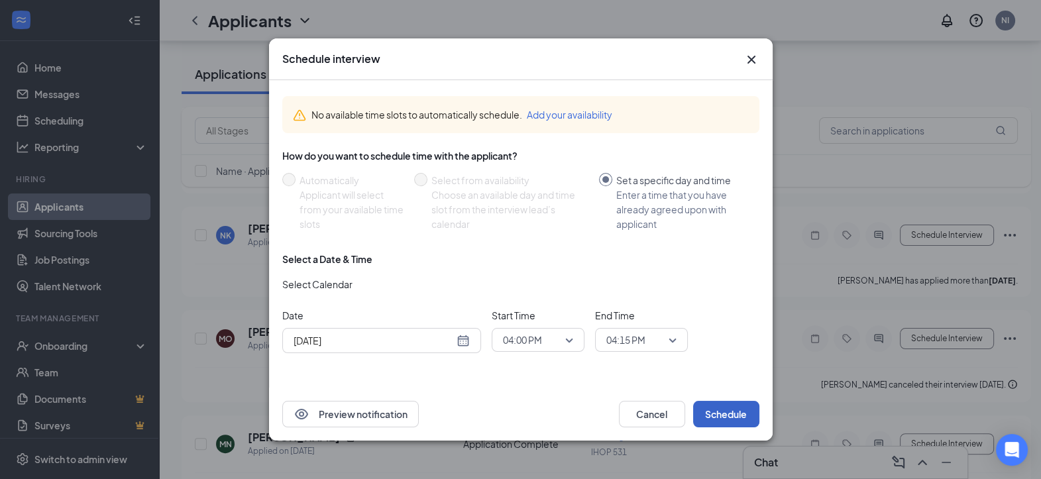
click at [721, 411] on button "Schedule" at bounding box center [726, 414] width 66 height 27
